Goal: Information Seeking & Learning: Learn about a topic

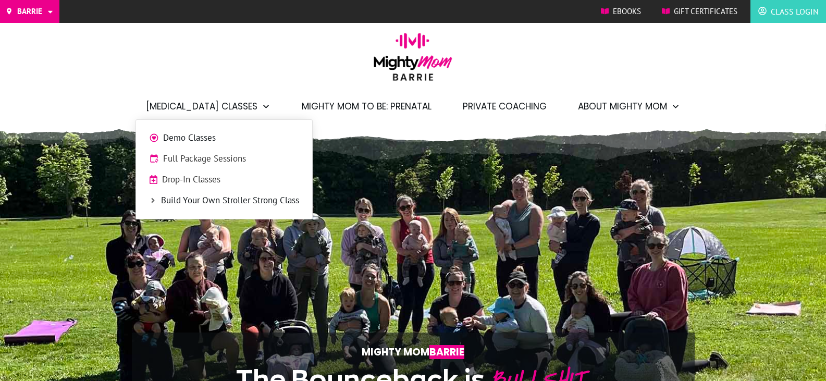
click at [209, 140] on span "Demo Classes" at bounding box center [231, 138] width 136 height 14
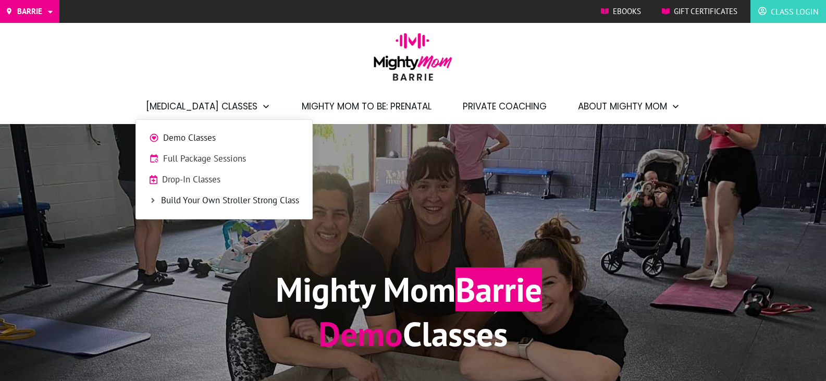
click at [222, 157] on span "Full Package Sessions" at bounding box center [231, 159] width 136 height 14
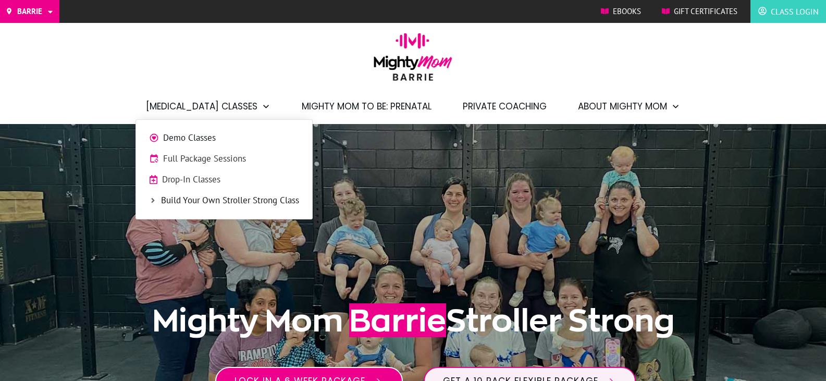
click at [203, 179] on span "Drop-In Classes" at bounding box center [230, 180] width 137 height 14
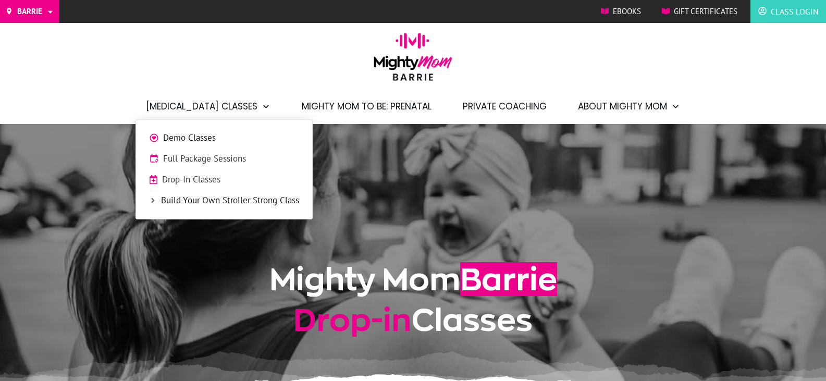
click at [221, 200] on span "Build Your Own Stroller Strong Class" at bounding box center [230, 201] width 138 height 14
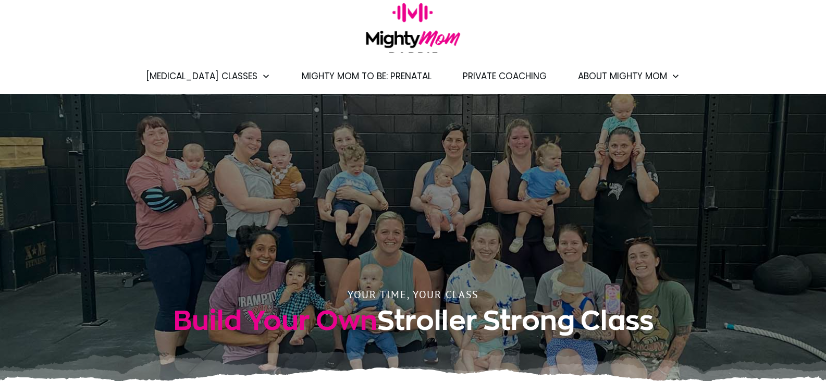
scroll to position [13, 0]
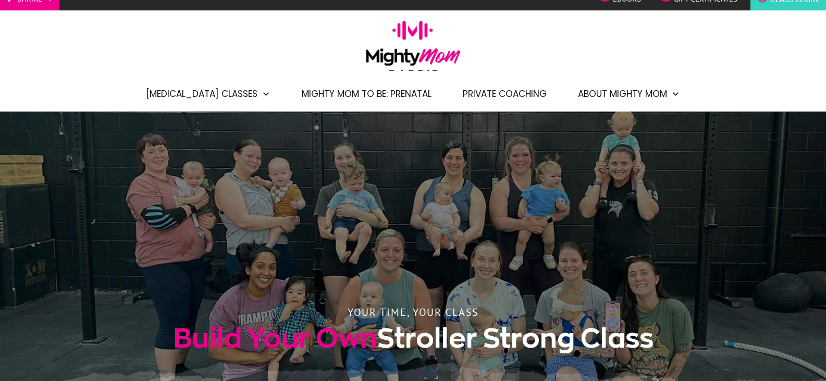
click at [383, 97] on span "Mighty Mom to Be: Prenatal" at bounding box center [367, 94] width 130 height 18
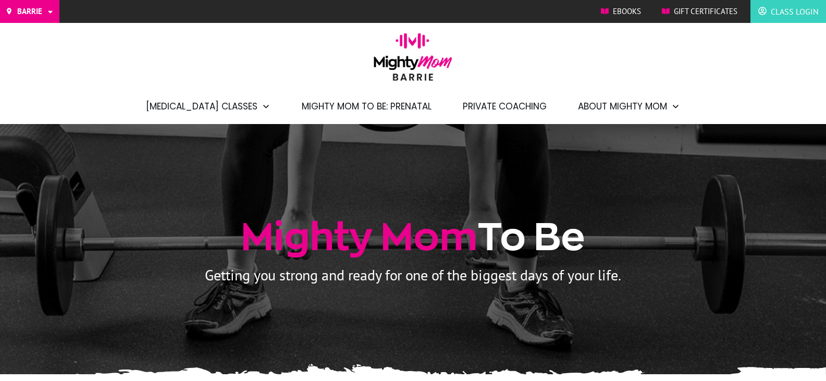
click at [503, 103] on span "Private Coaching" at bounding box center [505, 106] width 84 height 18
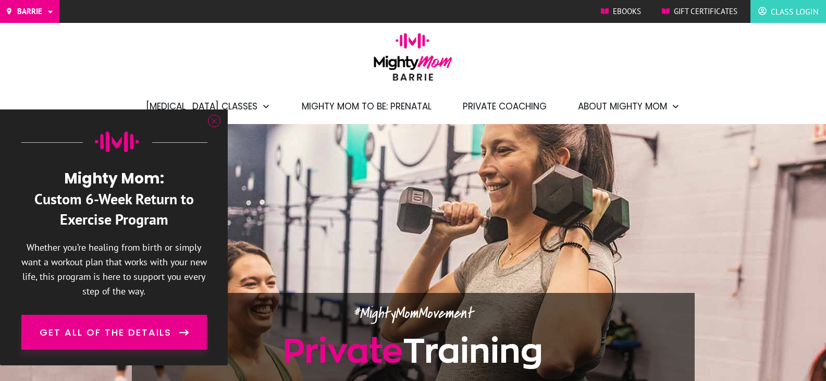
click at [214, 120] on icon at bounding box center [215, 121] width 6 height 6
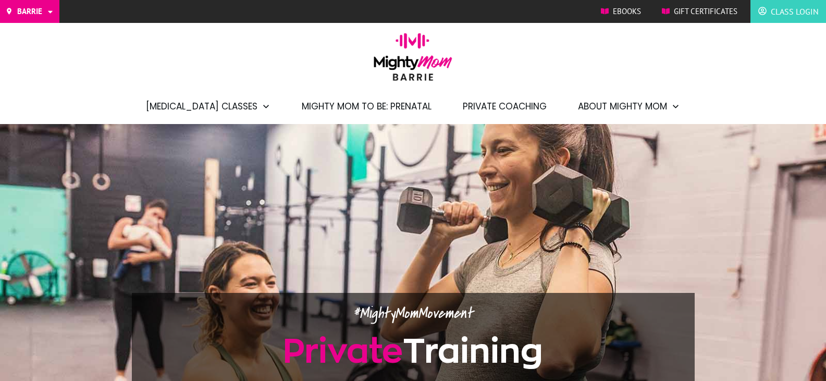
click at [522, 107] on span "Private Coaching" at bounding box center [505, 106] width 84 height 18
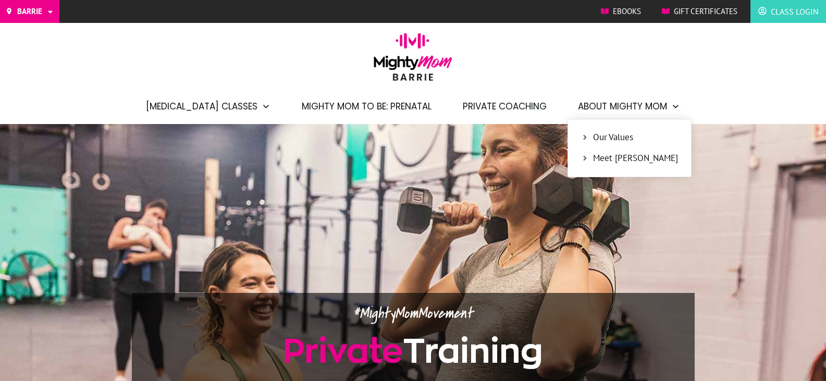
click at [605, 115] on span "About Mighty Mom" at bounding box center [622, 106] width 89 height 18
click at [603, 138] on span "Our Values" at bounding box center [635, 138] width 85 height 14
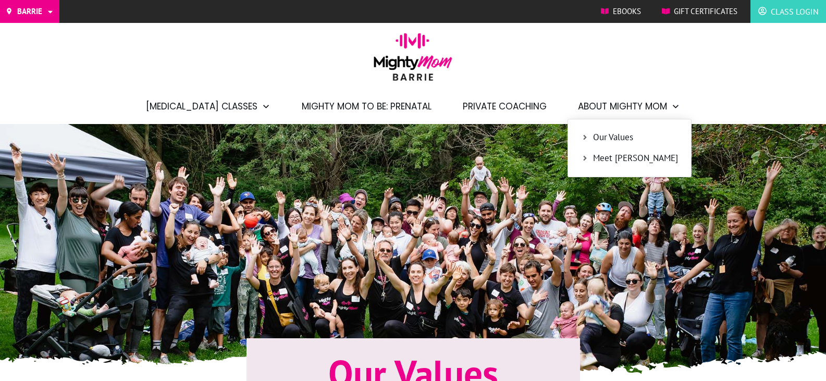
click at [603, 155] on span "Meet [PERSON_NAME]" at bounding box center [635, 159] width 85 height 14
